Goal: Transaction & Acquisition: Purchase product/service

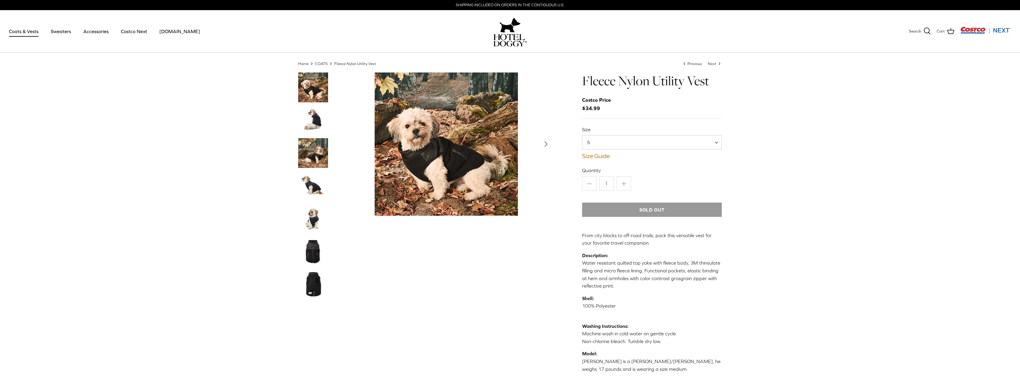
select select "S"
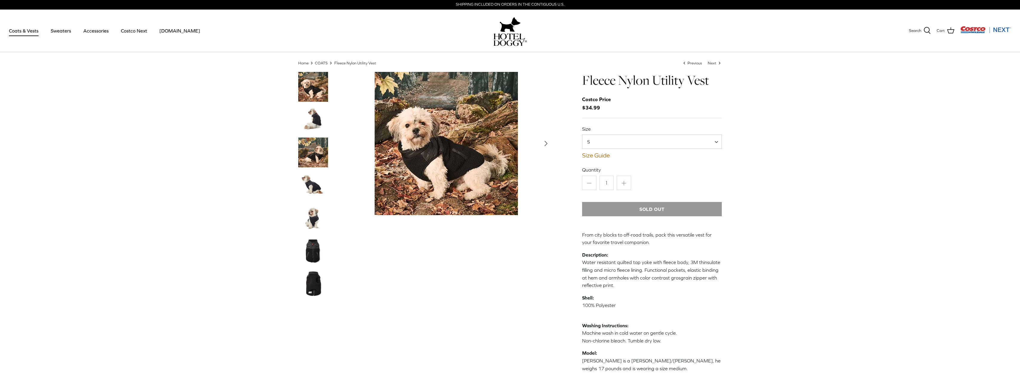
drag, startPoint x: 0, startPoint y: 0, endPoint x: 317, endPoint y: 213, distance: 381.8
click at [317, 213] on img "Thumbnail Link" at bounding box center [313, 218] width 30 height 30
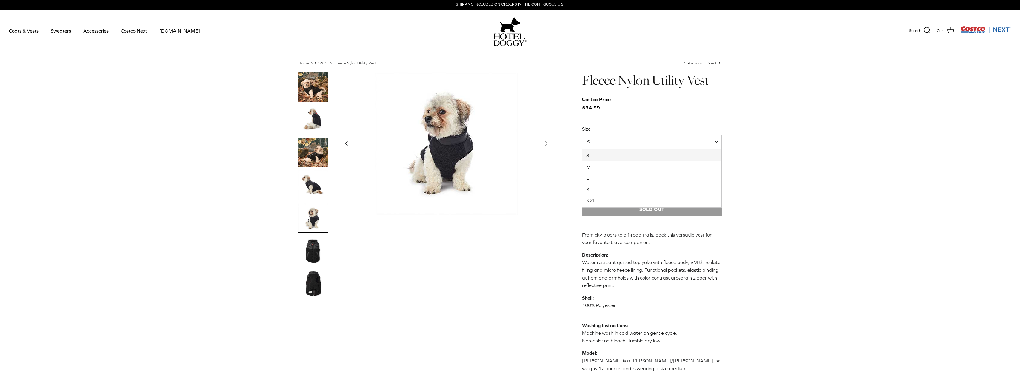
click at [678, 141] on span "S" at bounding box center [652, 142] width 140 height 14
click at [606, 139] on span "S" at bounding box center [652, 142] width 140 height 14
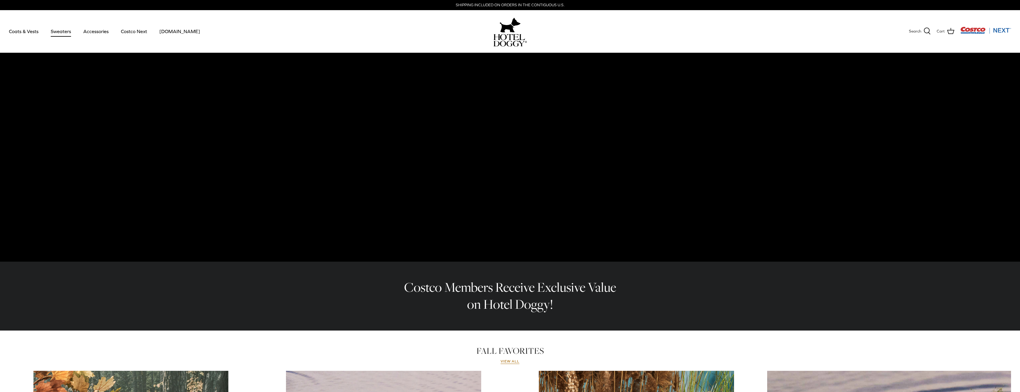
click at [67, 34] on link "Sweaters" at bounding box center [60, 31] width 31 height 20
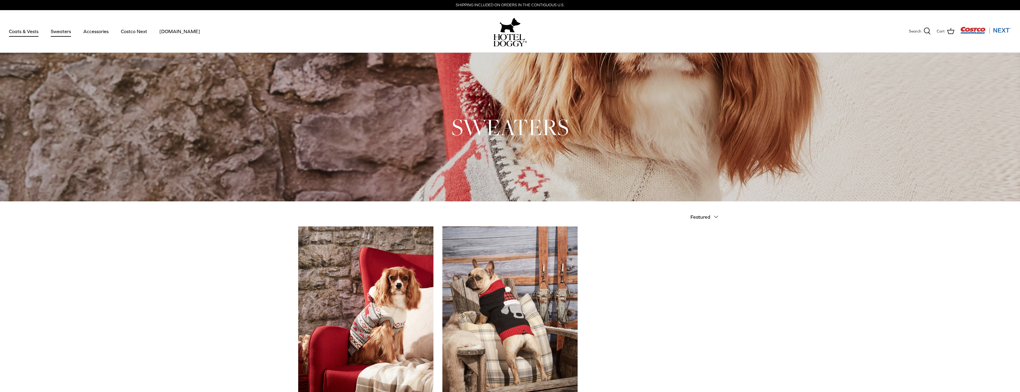
click at [19, 33] on link "Coats & Vests" at bounding box center [24, 31] width 40 height 20
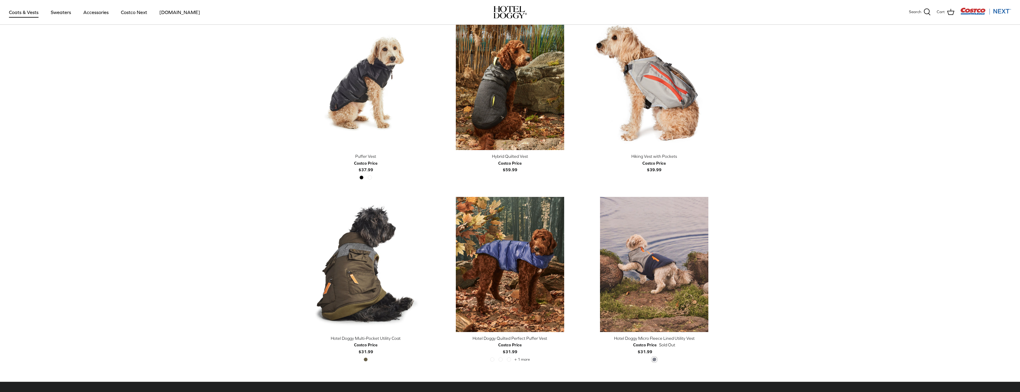
scroll to position [1044, 0]
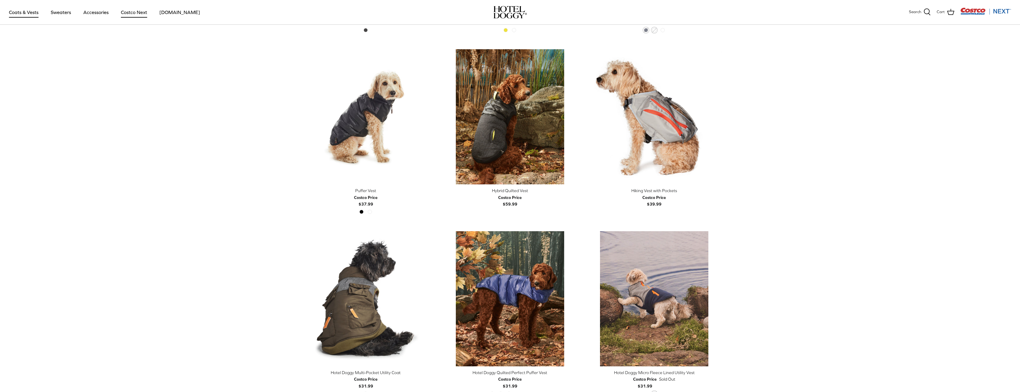
click at [137, 13] on link "Costco Next" at bounding box center [133, 12] width 37 height 20
